Goal: Task Accomplishment & Management: Manage account settings

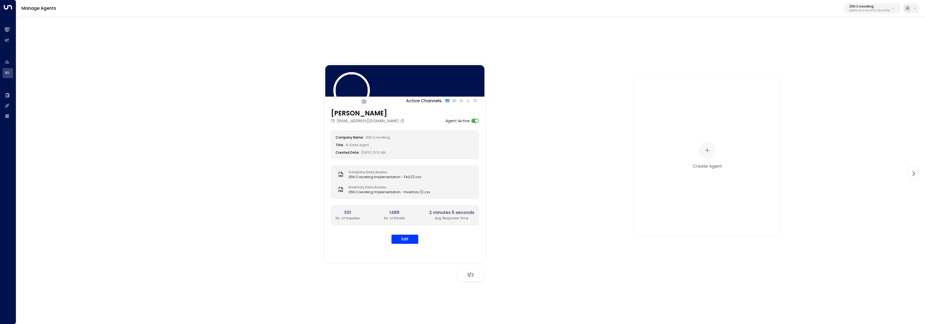
click at [911, 10] on div at bounding box center [908, 9] width 8 height 8
click at [8, 32] on div at bounding box center [462, 162] width 925 height 324
click at [867, 8] on p "25N Coworking" at bounding box center [870, 6] width 41 height 3
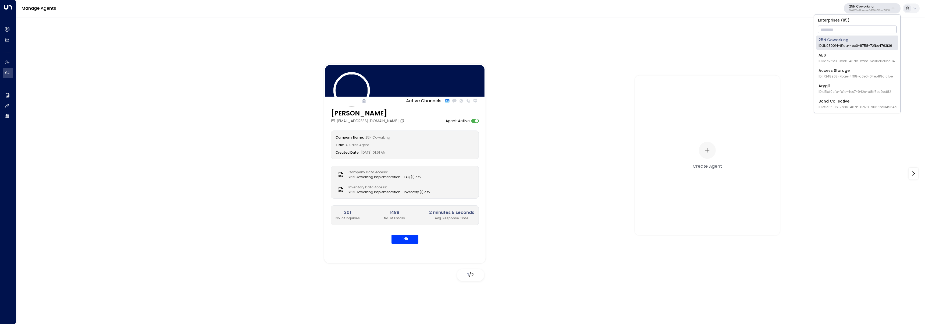
click at [868, 28] on input "text" at bounding box center [857, 29] width 79 height 10
type input "*********"
click at [822, 41] on div "Uniti Clients ID: 6902fd4e-8299-4f33-bc1d-ae4eb0a453cf" at bounding box center [856, 42] width 75 height 11
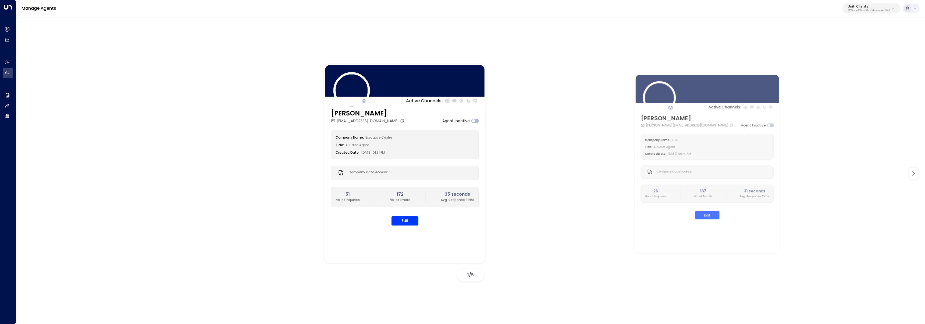
click at [911, 172] on icon at bounding box center [914, 173] width 6 height 6
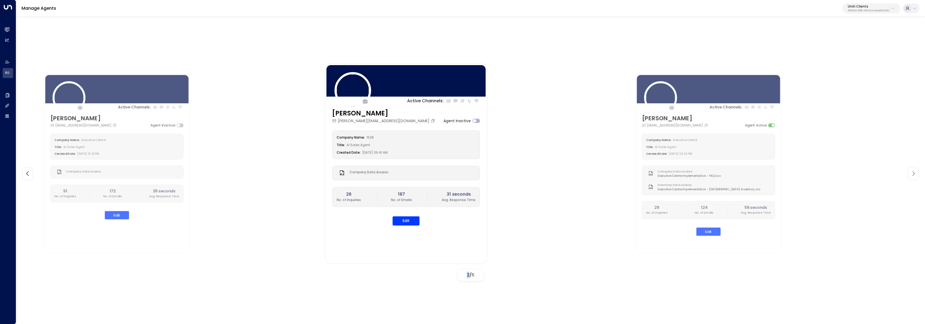
click at [911, 172] on icon at bounding box center [914, 173] width 6 height 6
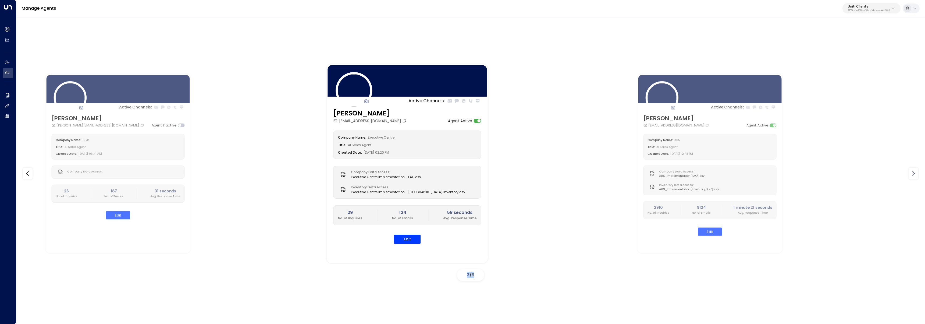
click at [911, 172] on icon at bounding box center [914, 173] width 6 height 6
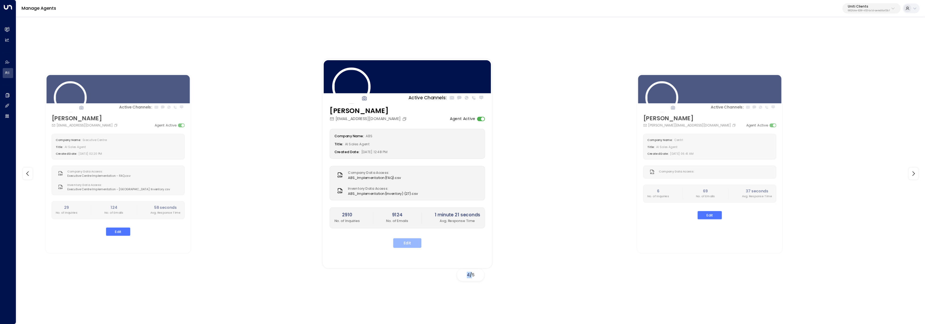
click at [409, 244] on button "Edit" at bounding box center [407, 243] width 28 height 10
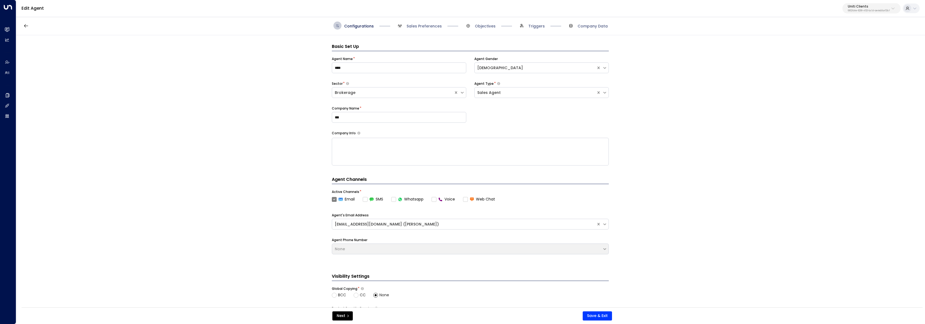
scroll to position [8, 0]
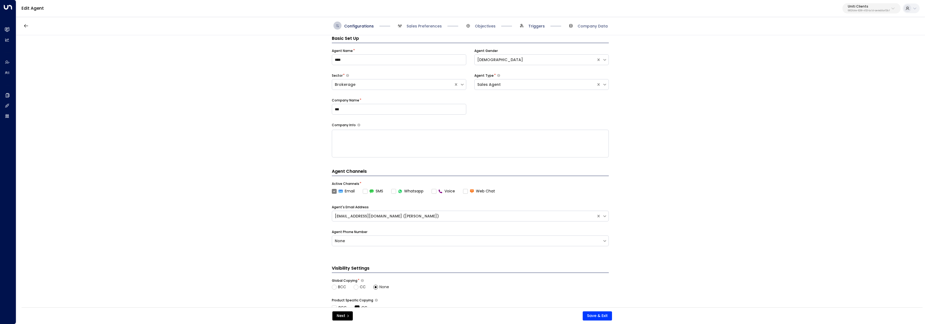
click at [529, 27] on span "Triggers" at bounding box center [537, 25] width 16 height 5
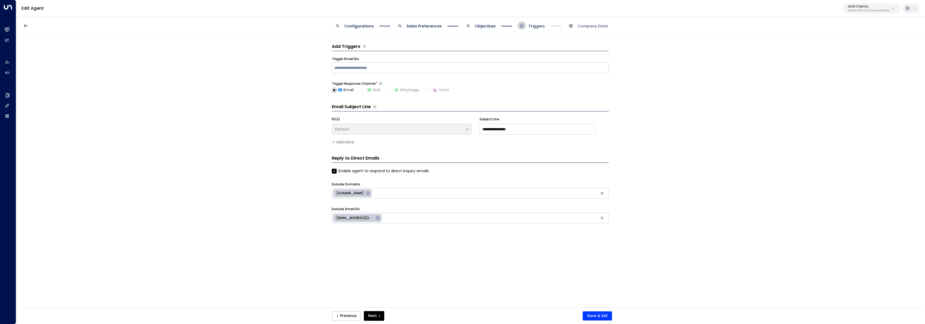
scroll to position [0, 0]
click at [592, 27] on span "Company Data" at bounding box center [593, 25] width 30 height 5
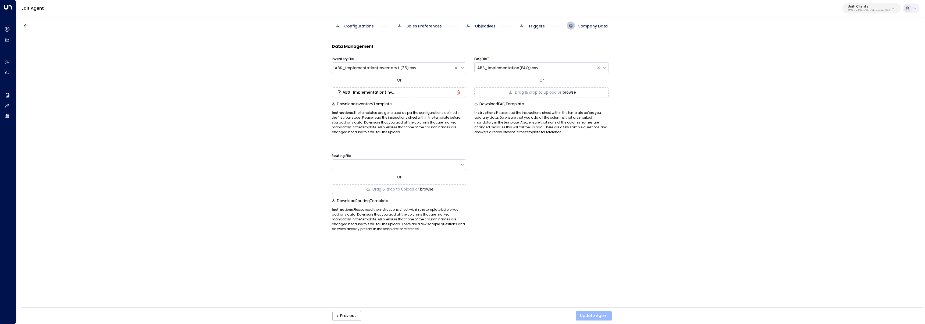
click at [599, 314] on button "Update Agent" at bounding box center [594, 315] width 36 height 9
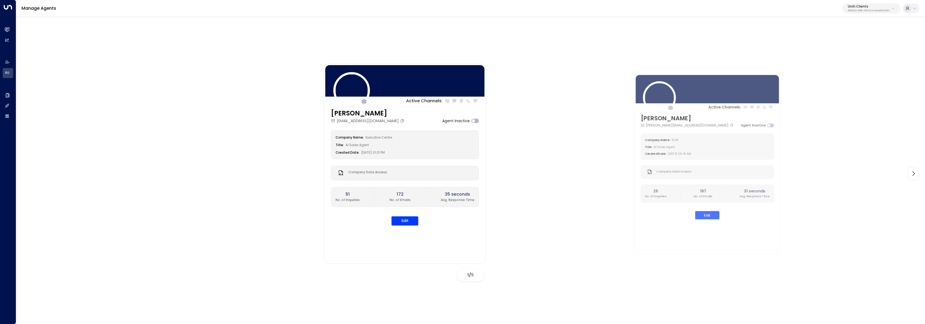
click at [193, 101] on div "Active Channels: Gloria Cheung gloria_cheung@executivecentre.com Agent Inactive…" at bounding box center [471, 173] width 882 height 219
click at [912, 177] on div at bounding box center [914, 174] width 10 height 12
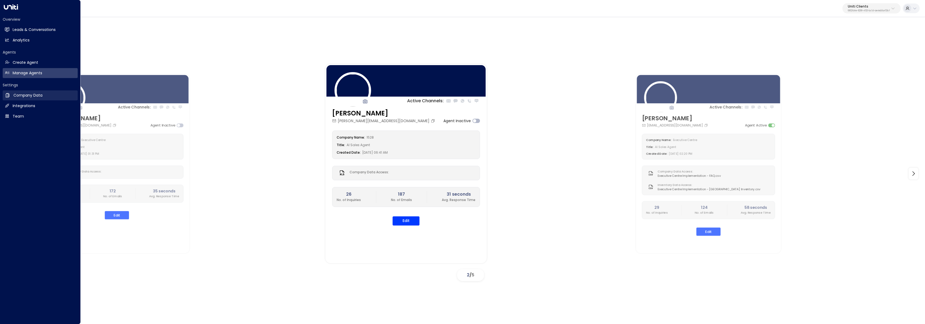
click at [20, 99] on link "Company Data Company Data" at bounding box center [40, 95] width 75 height 10
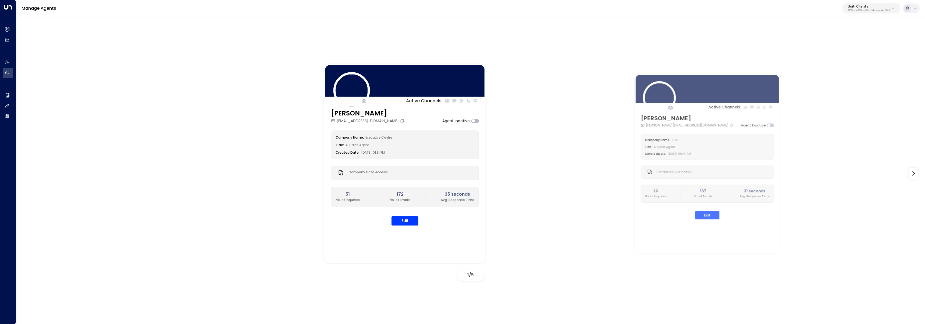
click at [890, 12] on button "Uniti Clients 6902fd4e-8299-4f33-bc1d-ae4eb0a453cf" at bounding box center [872, 8] width 58 height 10
click at [878, 34] on input "text" at bounding box center [857, 29] width 79 height 10
type input "****"
click at [842, 44] on span "ID: 7a21cd42-1764-49a1-9e3e-f0831599a736" at bounding box center [855, 45] width 73 height 5
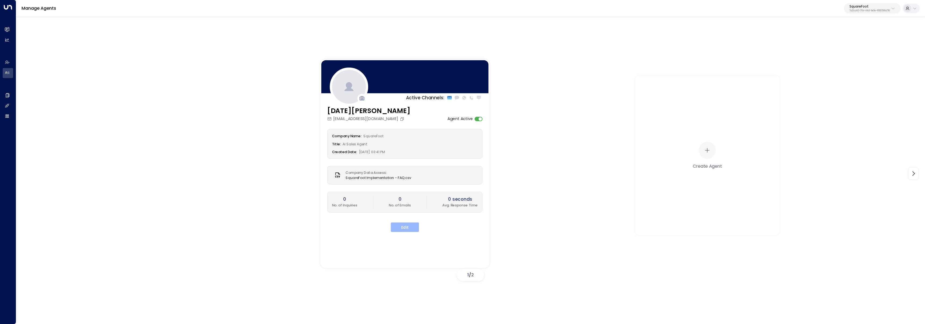
click at [402, 230] on button "Edit" at bounding box center [405, 227] width 28 height 10
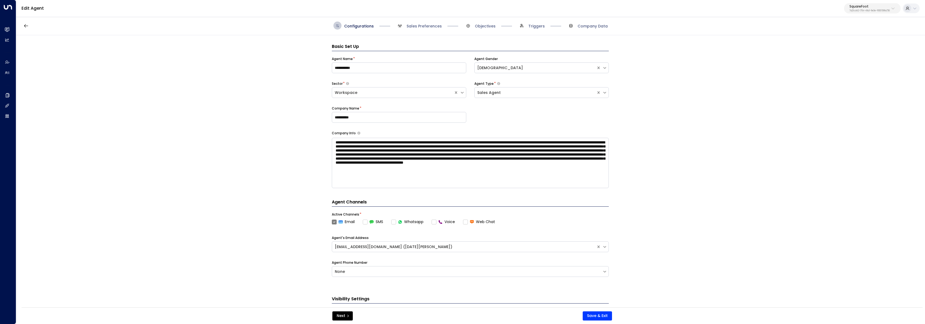
scroll to position [8, 0]
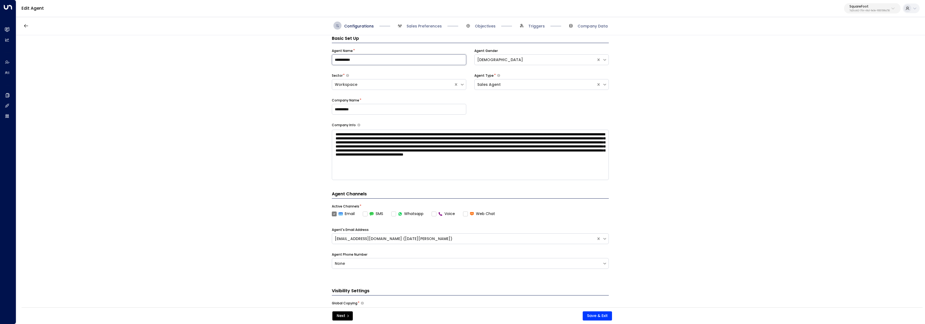
click at [373, 56] on input "**********" at bounding box center [399, 59] width 135 height 11
type input "**********"
click at [491, 59] on div "Female" at bounding box center [535, 60] width 116 height 6
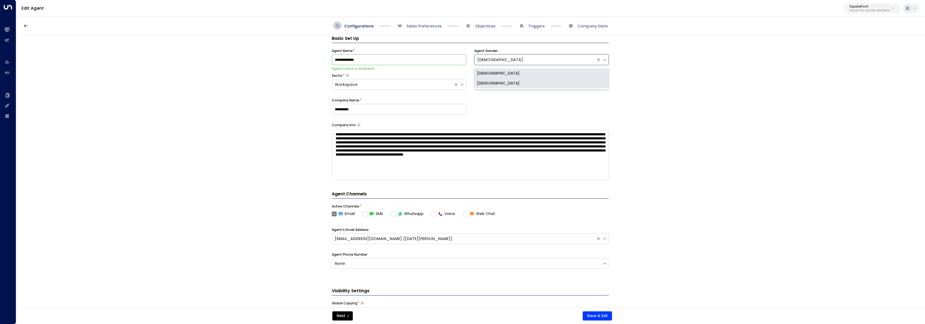
click at [495, 74] on div "Male" at bounding box center [542, 73] width 135 height 10
click at [424, 62] on input "**********" at bounding box center [399, 59] width 135 height 11
click at [302, 211] on div "**********" at bounding box center [470, 172] width 909 height 275
click at [344, 313] on button "Next" at bounding box center [342, 315] width 20 height 9
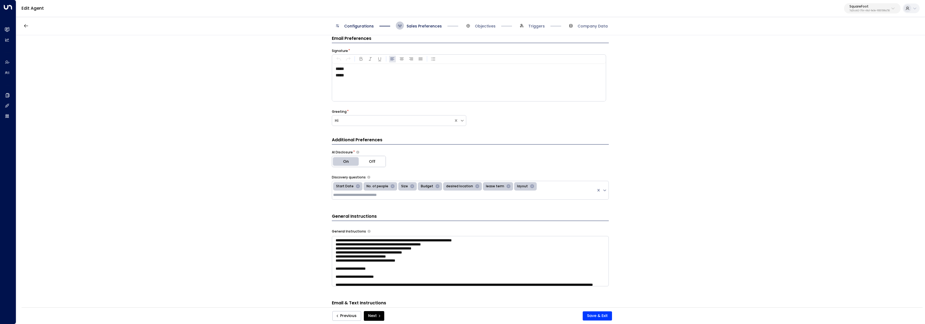
click at [344, 313] on button "Previous" at bounding box center [346, 316] width 29 height 10
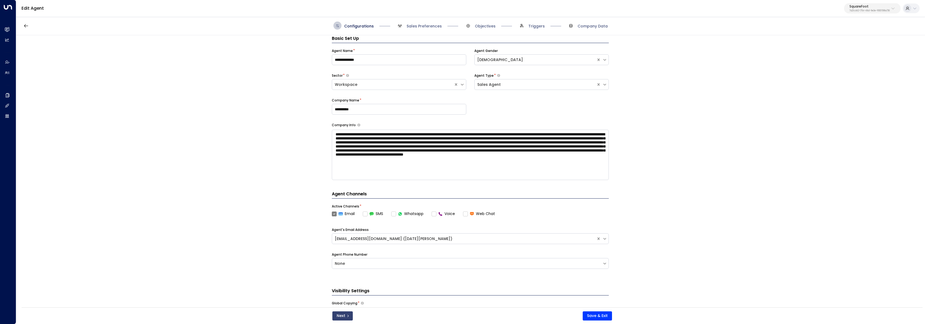
click at [348, 318] on button "Next" at bounding box center [342, 315] width 20 height 9
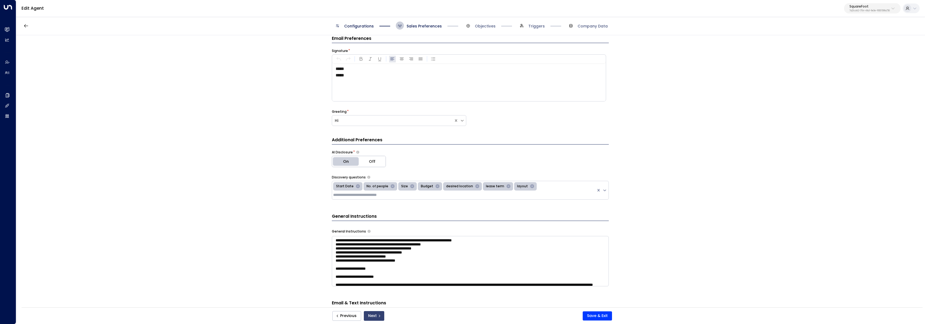
click at [370, 317] on button "Next" at bounding box center [374, 316] width 20 height 10
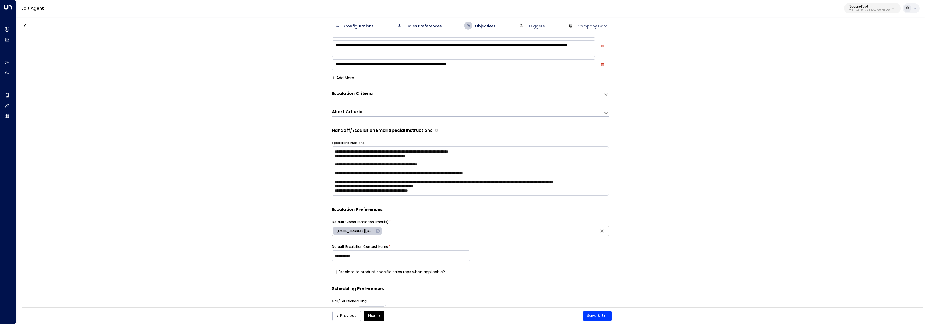
scroll to position [165, 0]
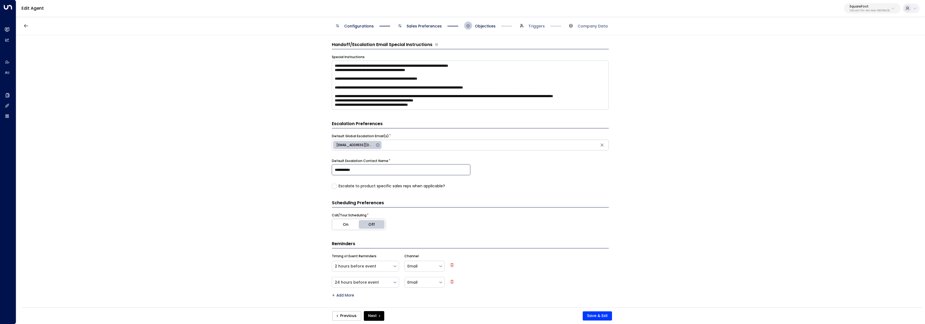
drag, startPoint x: 364, startPoint y: 171, endPoint x: 306, endPoint y: 172, distance: 58.1
click at [306, 172] on div "**********" at bounding box center [470, 172] width 909 height 275
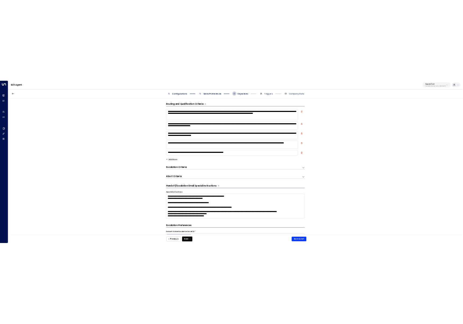
scroll to position [0, 0]
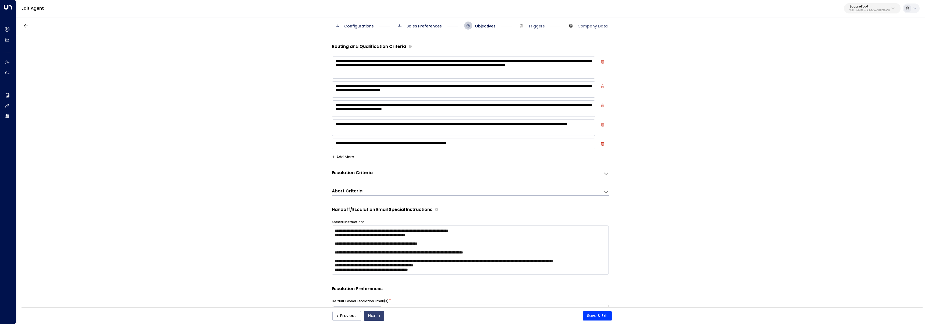
click at [378, 316] on icon "submit" at bounding box center [379, 315] width 3 height 3
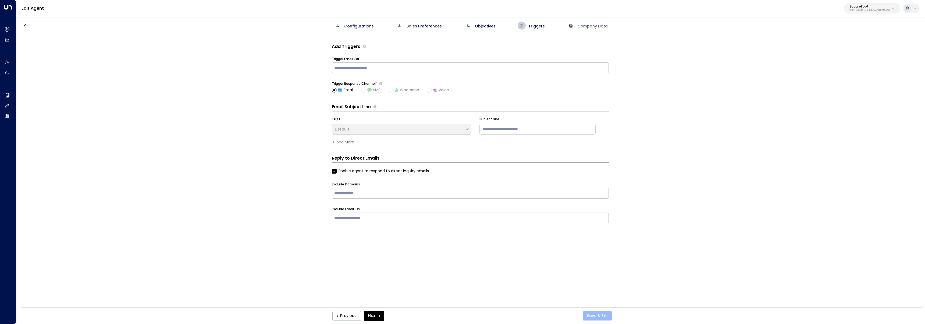
click at [596, 315] on button "Save & Exit" at bounding box center [597, 315] width 29 height 9
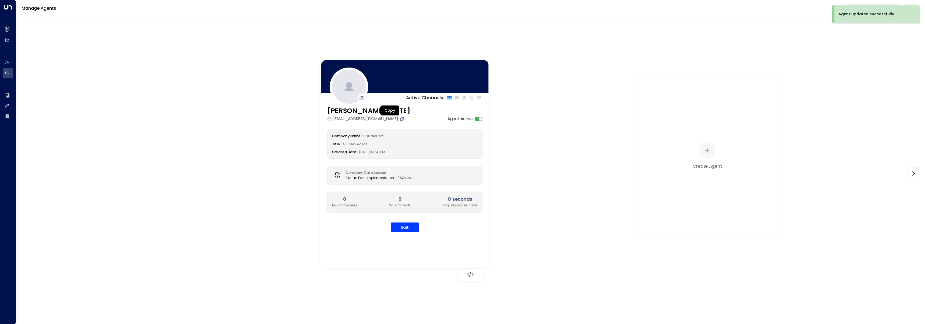
click at [400, 119] on icon "Copy" at bounding box center [402, 118] width 5 height 5
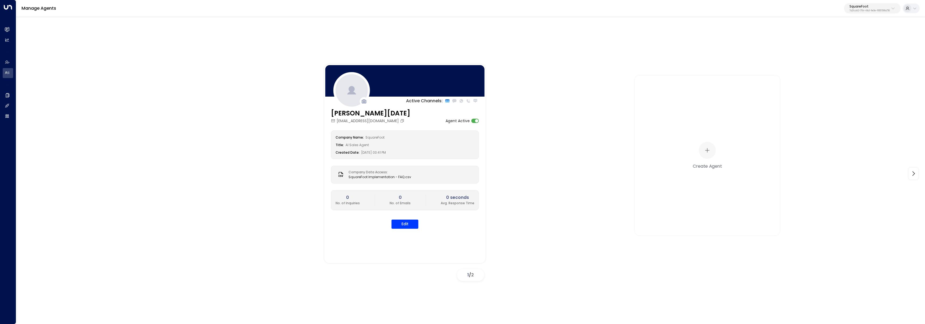
click at [268, 74] on div "Active Channels: Michael Monday inquiries@squarefoot.com Agent Active Company N…" at bounding box center [471, 173] width 882 height 219
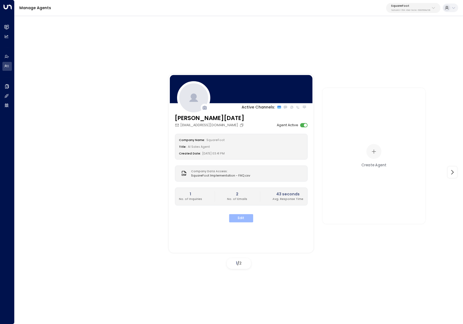
click at [249, 215] on button "Edit" at bounding box center [241, 218] width 24 height 8
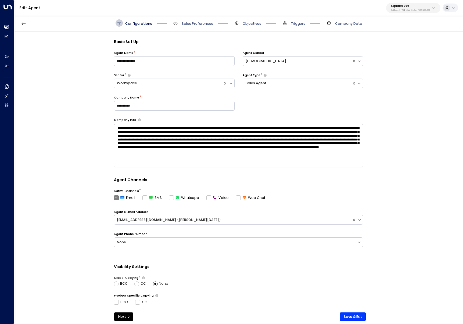
scroll to position [7, 0]
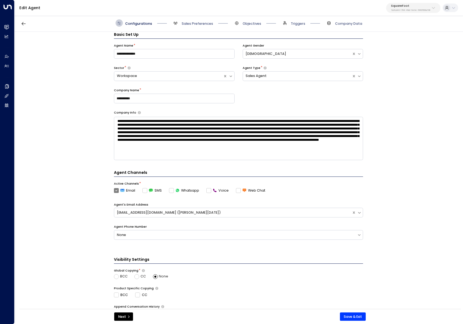
click at [267, 22] on div "Configurations Sales Preferences Objectives Triggers Company Data" at bounding box center [239, 22] width 247 height 7
click at [252, 24] on span "Objectives" at bounding box center [252, 23] width 19 height 5
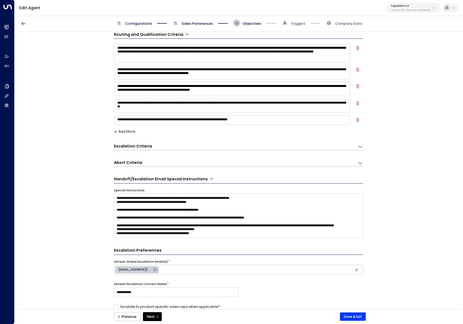
click at [191, 22] on span "Sales Preferences" at bounding box center [197, 23] width 31 height 5
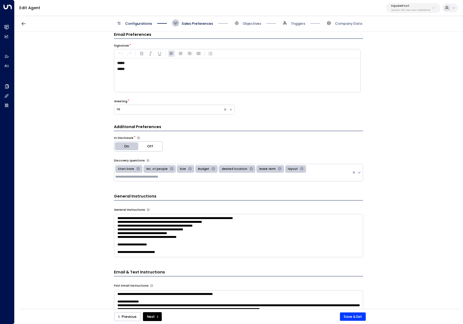
click at [119, 69] on span "*****" at bounding box center [121, 69] width 8 height 4
click at [348, 317] on button "Save & Exit" at bounding box center [353, 316] width 26 height 9
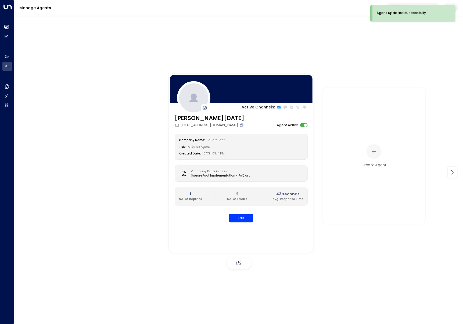
click at [240, 125] on icon "Copy" at bounding box center [242, 125] width 4 height 4
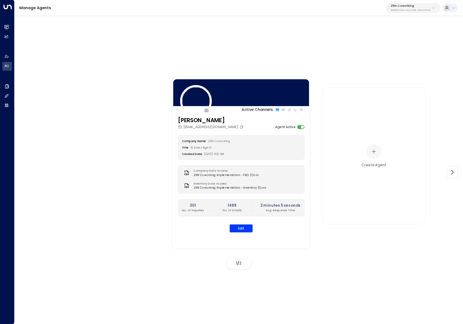
click at [409, 10] on p "3b9800f4-81ca-4ec0-8758-72fbe4763f36" at bounding box center [411, 10] width 40 height 2
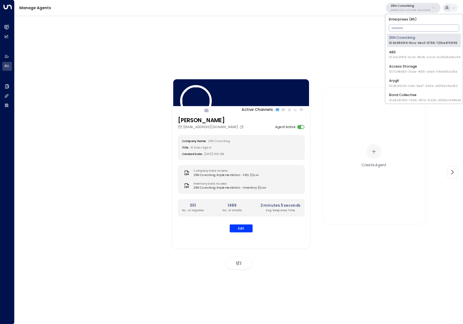
click at [407, 24] on input "text" at bounding box center [424, 27] width 71 height 9
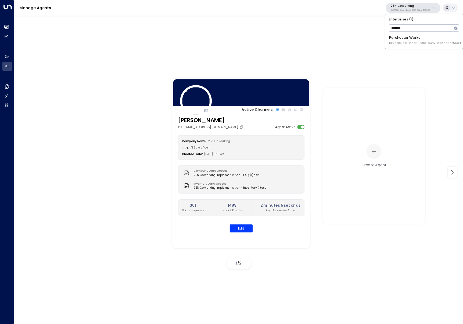
type input "*******"
click at [390, 41] on span "ID: 28dc08e1-b8af-409a-b342-858e83c766e4" at bounding box center [426, 43] width 72 height 4
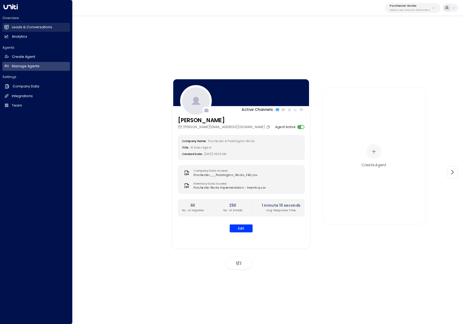
click at [11, 29] on link "Leads & Conversations Leads & Conversations" at bounding box center [36, 27] width 68 height 9
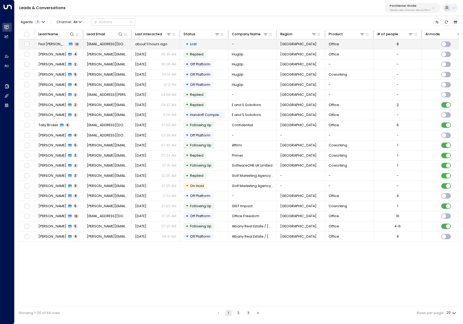
click at [140, 44] on span "about 11 hours ago" at bounding box center [151, 44] width 32 height 5
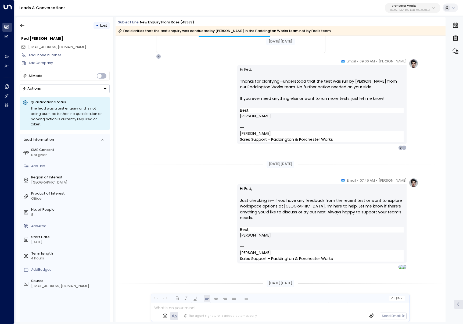
scroll to position [1169, 0]
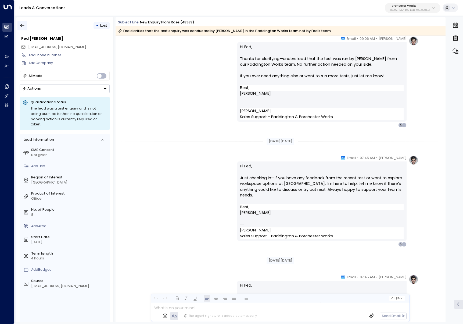
click at [23, 24] on icon "button" at bounding box center [22, 25] width 5 height 5
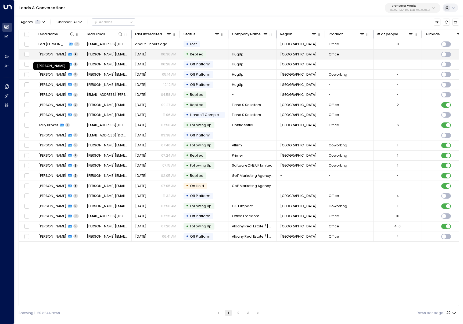
click at [66, 52] on span "Magdalena Nowak" at bounding box center [52, 54] width 28 height 5
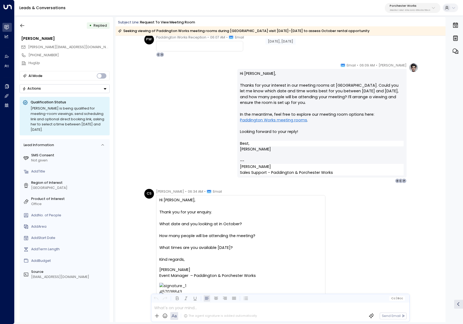
scroll to position [23, 0]
click at [23, 22] on button "button" at bounding box center [22, 26] width 10 height 10
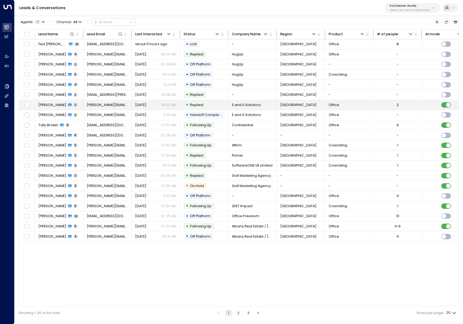
click at [86, 107] on td "dylan@officefreedom.com" at bounding box center [107, 105] width 48 height 10
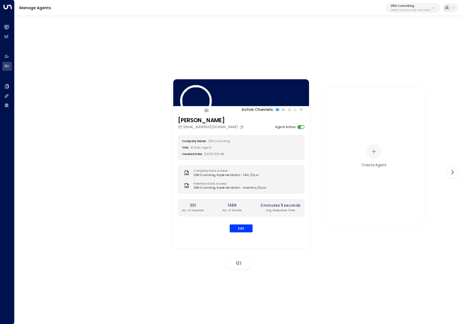
click at [420, 6] on p "25N Coworking" at bounding box center [411, 5] width 40 height 3
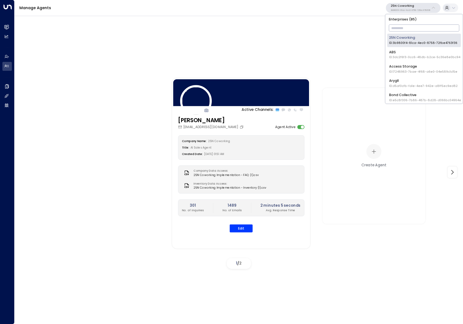
click at [420, 30] on input "text" at bounding box center [424, 27] width 71 height 9
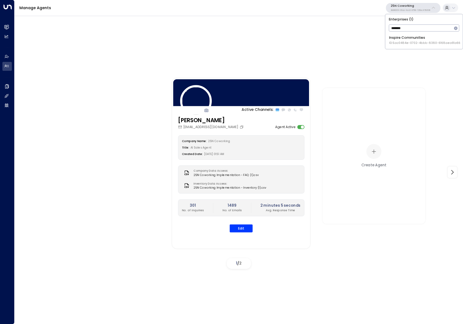
type input "*******"
click at [423, 40] on div "Inspire Communities ID: 5ac0484e-0702-4bbb-8380-6168aea91a66" at bounding box center [425, 40] width 71 height 10
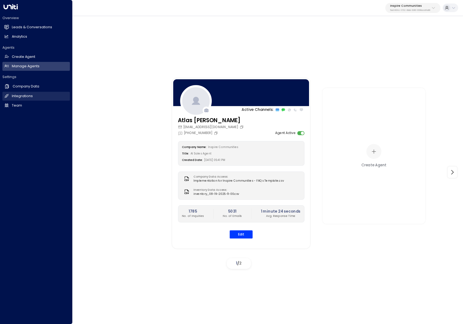
click at [9, 96] on link "Integrations Integrations" at bounding box center [36, 96] width 68 height 9
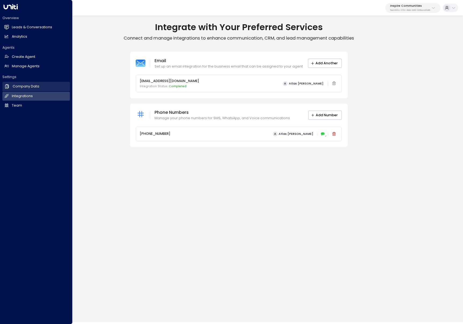
click at [15, 88] on h2 "Company Data" at bounding box center [26, 86] width 27 height 5
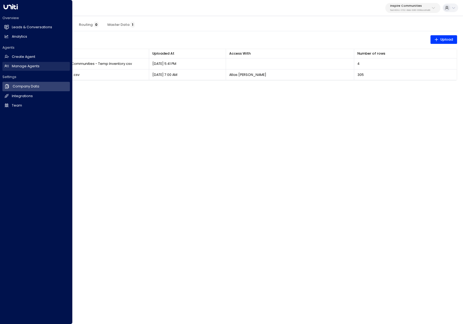
click at [6, 68] on icon at bounding box center [6, 66] width 5 height 5
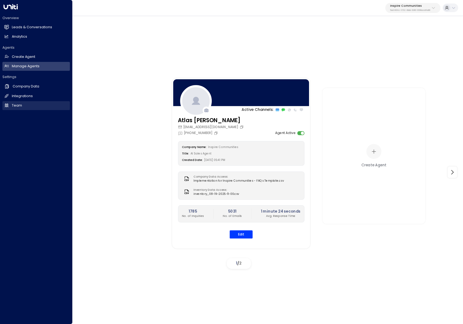
click at [8, 107] on icon at bounding box center [6, 105] width 5 height 5
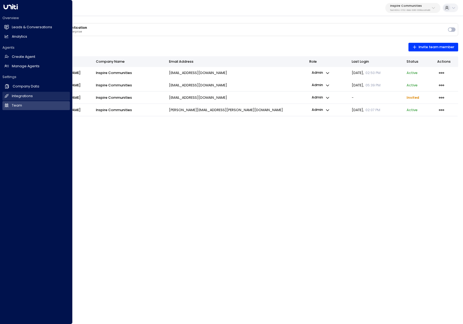
click at [24, 95] on h2 "Integrations" at bounding box center [22, 96] width 21 height 5
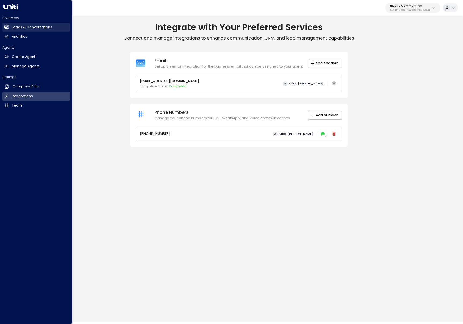
click at [14, 29] on h2 "Leads & Conversations" at bounding box center [32, 27] width 40 height 5
